Goal: Task Accomplishment & Management: Use online tool/utility

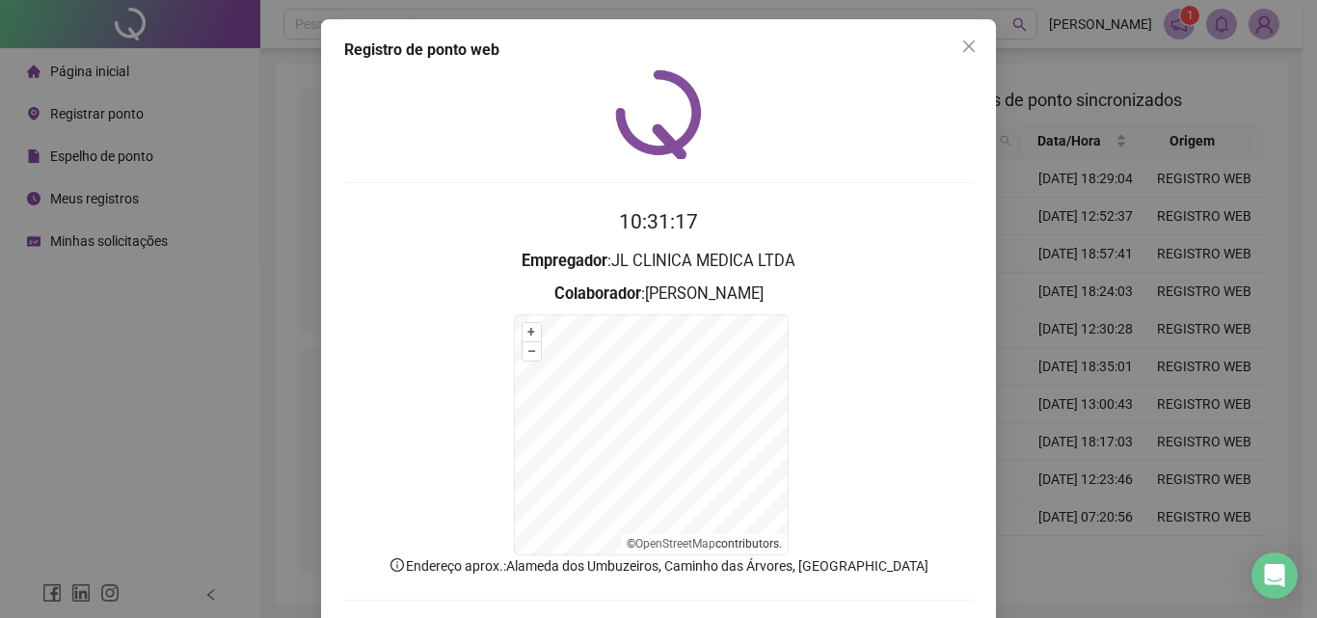
scroll to position [87, 0]
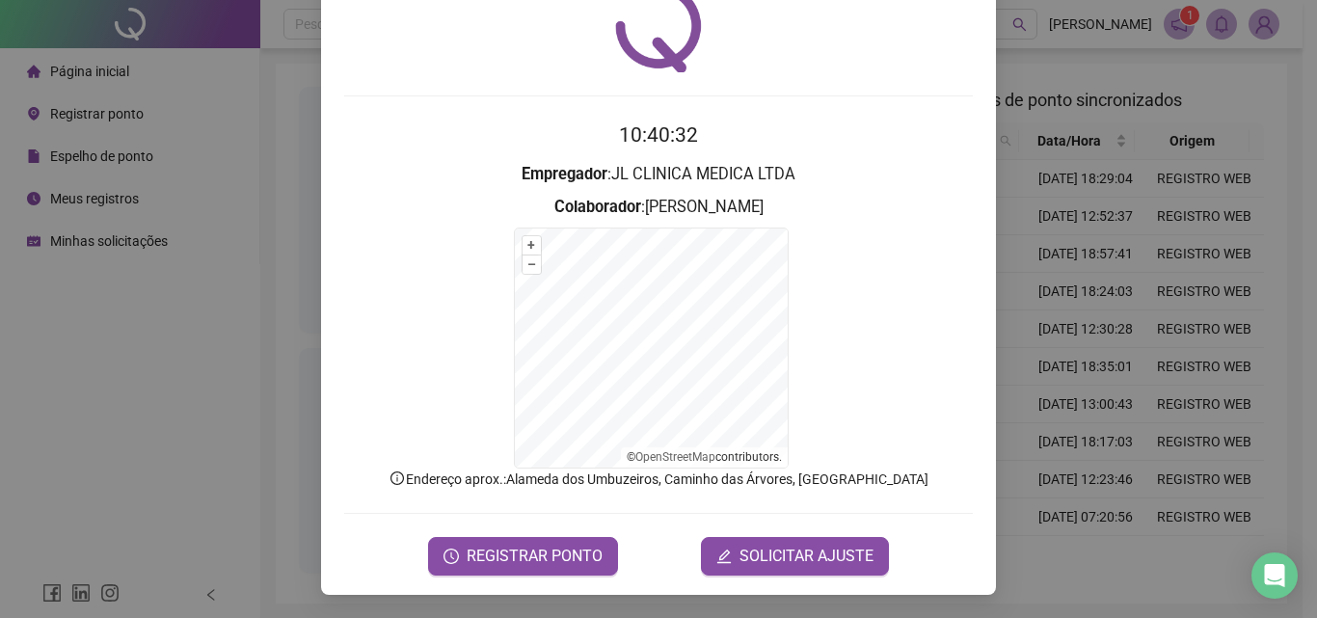
click at [867, 118] on div "10:40:32 Empregador : JL CLINICA MEDICA LTDA Colaborador : [PERSON_NAME] + – ⇧ …" at bounding box center [658, 279] width 629 height 593
click at [799, 243] on form "+ – ⇧ › © OpenStreetMap contributors." at bounding box center [658, 348] width 629 height 241
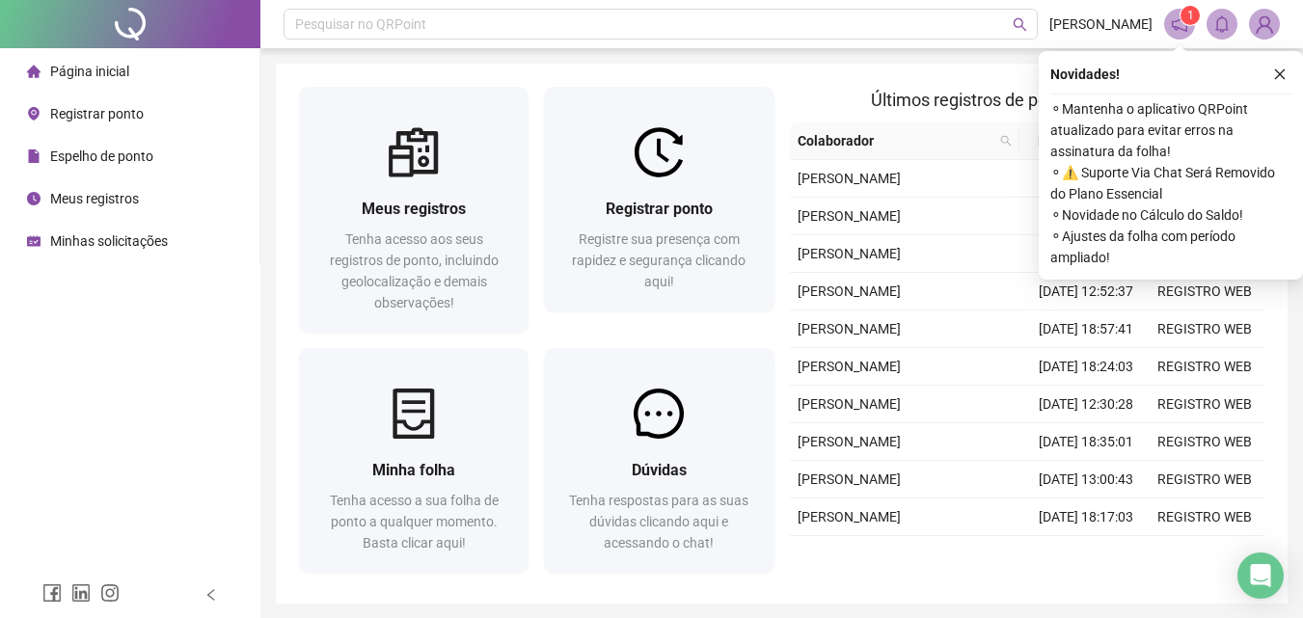
click at [1272, 78] on button "button" at bounding box center [1279, 74] width 23 height 23
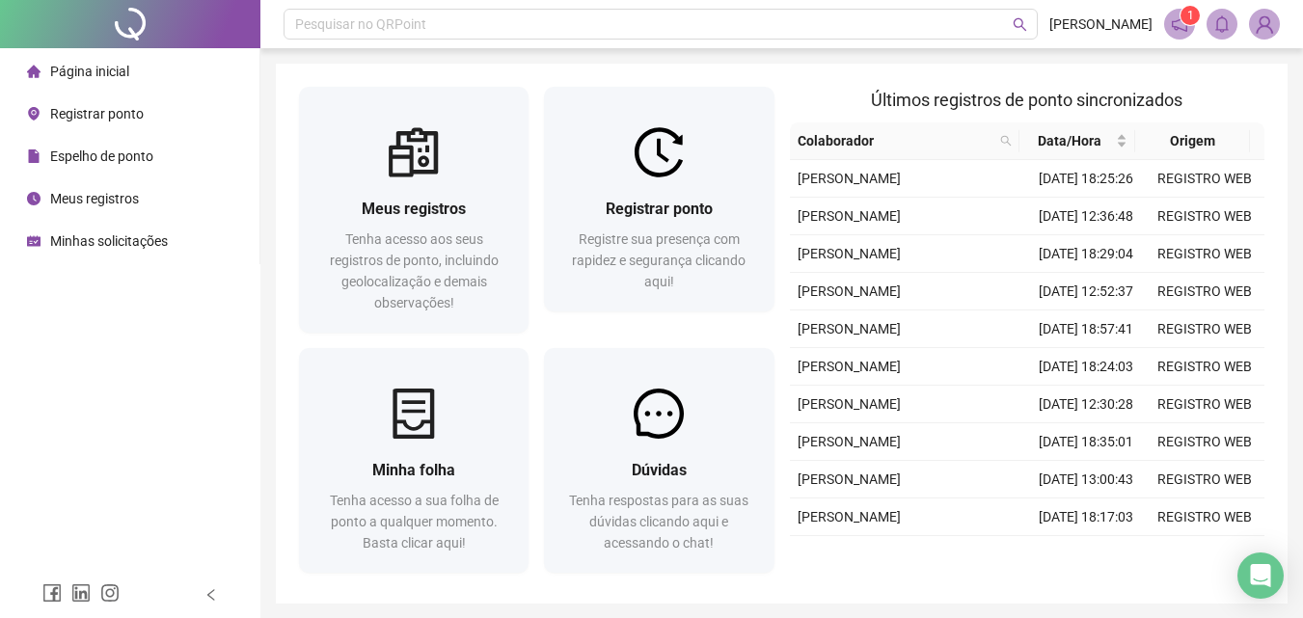
click at [595, 215] on div "Registrar ponto" at bounding box center [658, 209] width 183 height 24
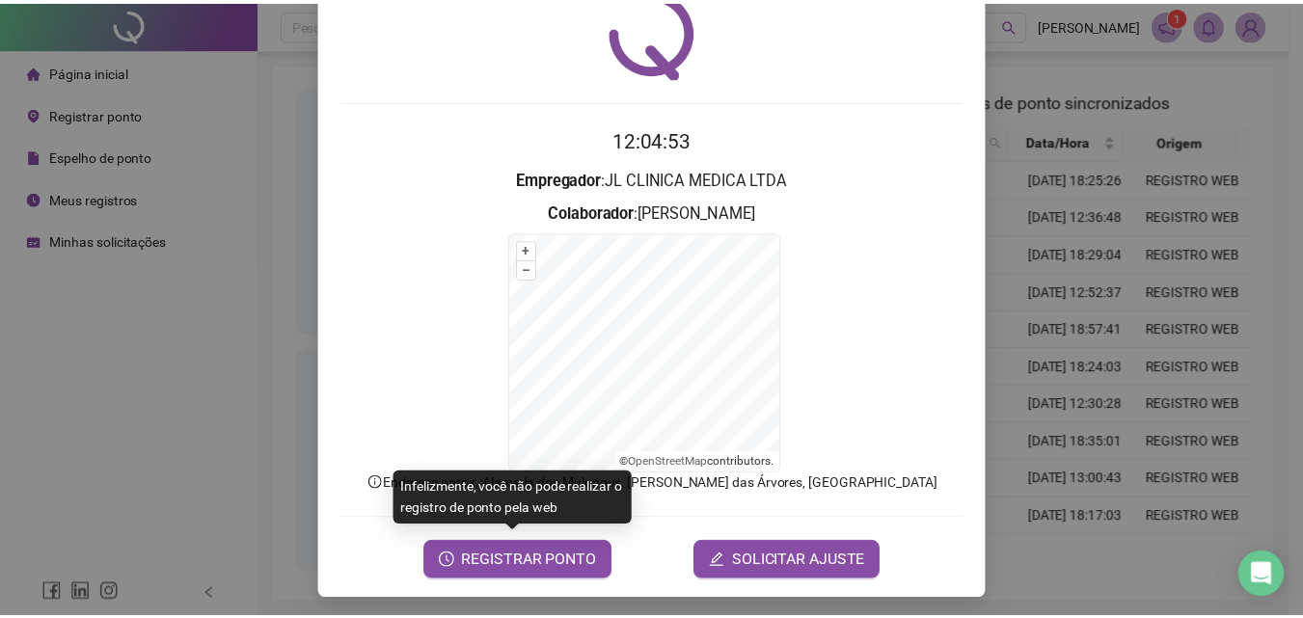
scroll to position [87, 0]
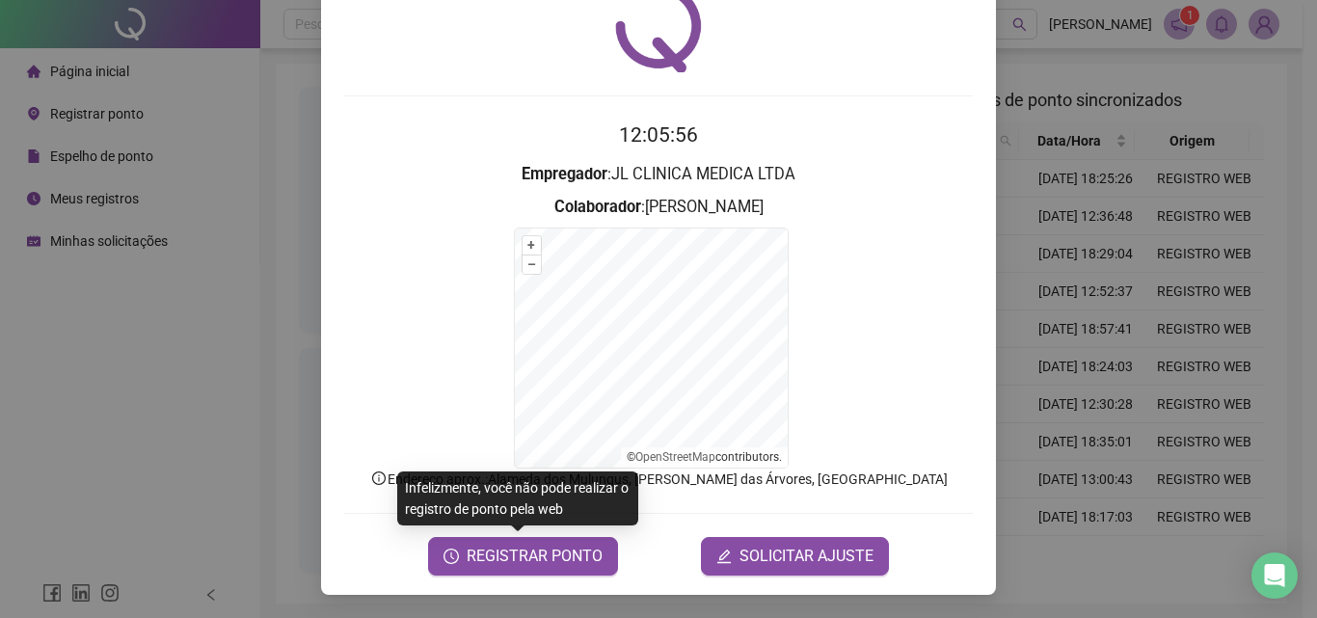
click at [1252, 203] on div "Registro de ponto web 12:05:56 Empregador : JL CLINICA MEDICA LTDA Colaborador …" at bounding box center [658, 309] width 1317 height 618
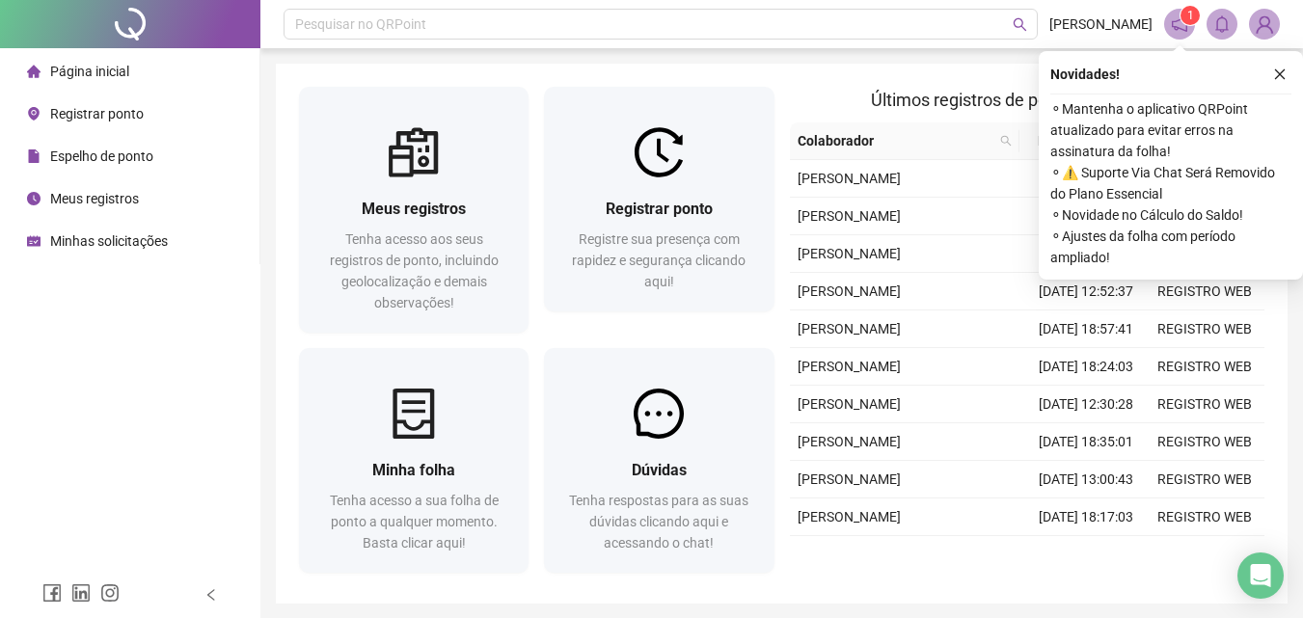
click at [1280, 70] on icon "close" at bounding box center [1280, 75] width 14 height 14
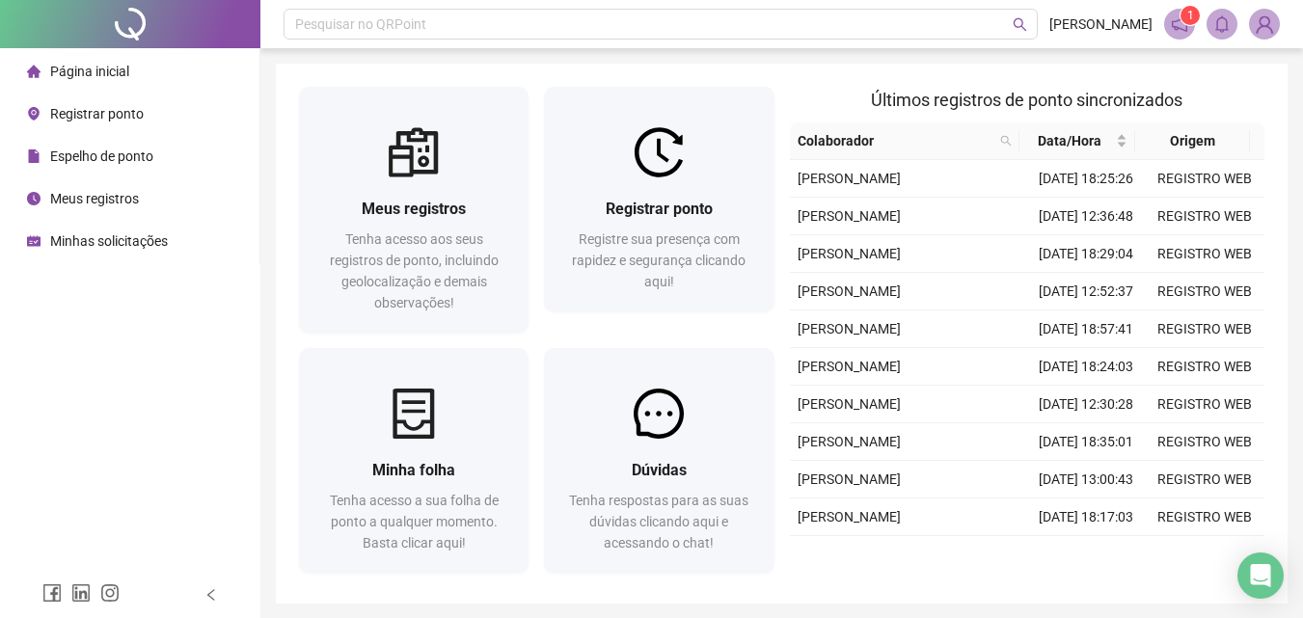
click at [733, 241] on span "Registre sua presença com rapidez e segurança clicando aqui!" at bounding box center [659, 260] width 174 height 58
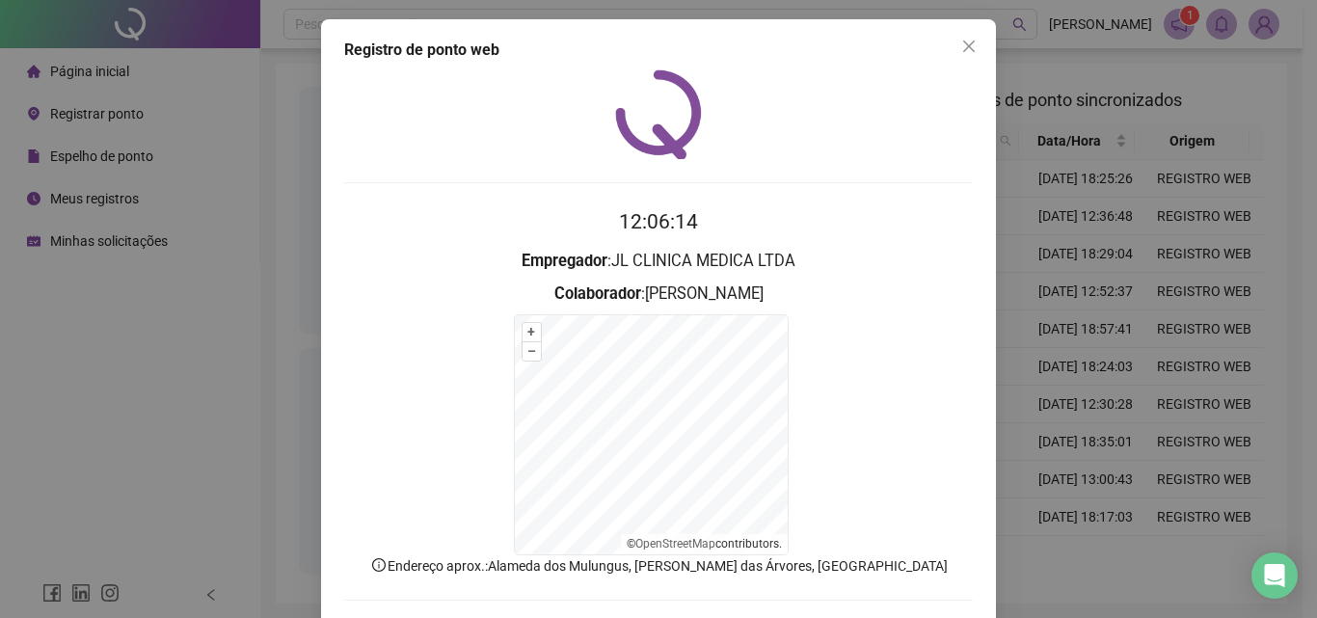
scroll to position [87, 0]
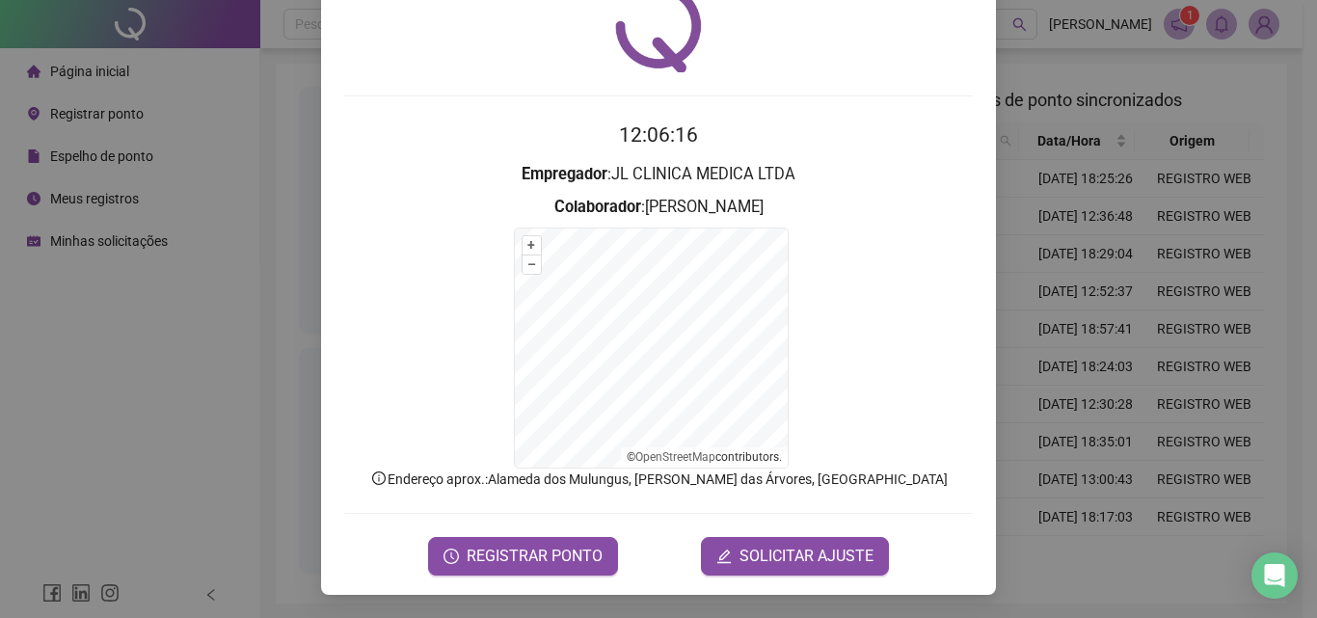
click at [525, 559] on span "REGISTRAR PONTO" at bounding box center [535, 556] width 136 height 23
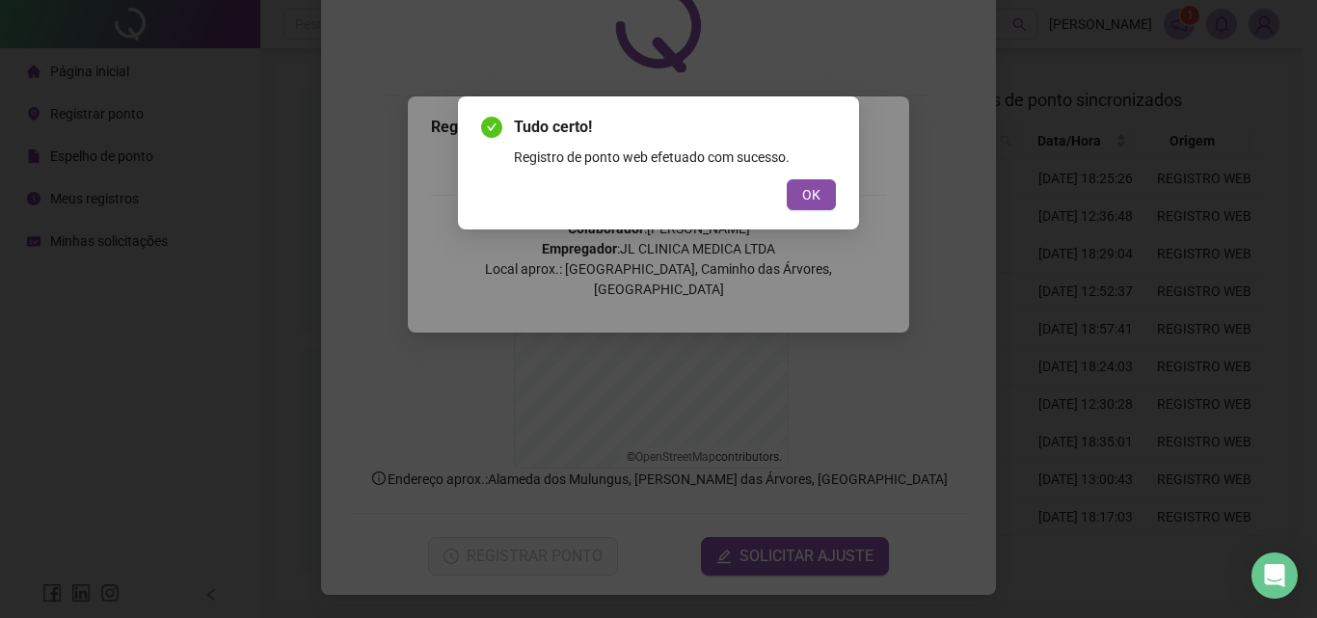
click at [811, 202] on span "OK" at bounding box center [811, 194] width 18 height 21
